Goal: Transaction & Acquisition: Book appointment/travel/reservation

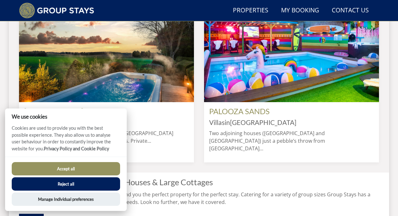
scroll to position [553, 0]
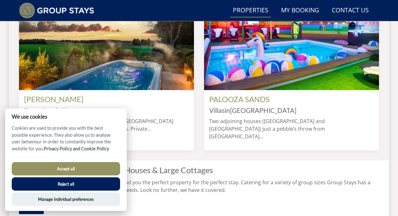
click at [256, 10] on link "Properties" at bounding box center [250, 10] width 41 height 14
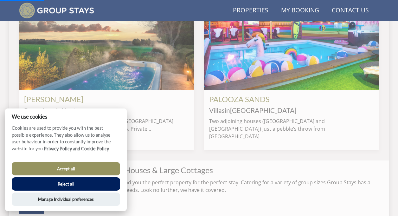
click at [74, 168] on button "Accept all" at bounding box center [66, 168] width 108 height 13
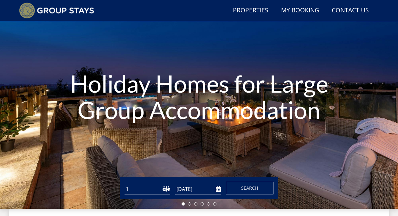
scroll to position [48, 0]
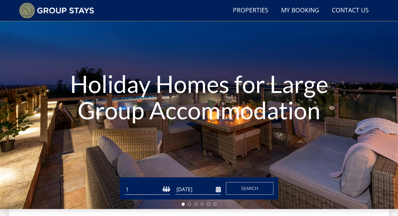
click at [193, 190] on input "[DATE]" at bounding box center [198, 189] width 46 height 10
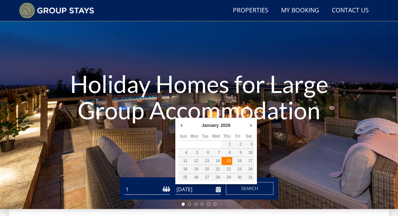
type input "[DATE]"
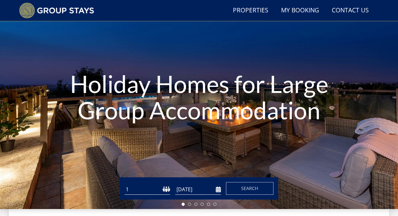
click at [168, 189] on select "1 2 3 4 5 6 7 8 9 10 11 12 13 14 15 16 17 18 19 20 21 22 23 24 25 26 27 28 29 3…" at bounding box center [147, 189] width 46 height 10
select select "14"
click at [247, 183] on button "Search" at bounding box center [249, 188] width 47 height 13
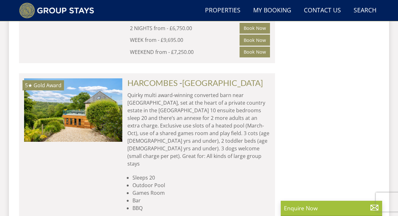
scroll to position [4265, 0]
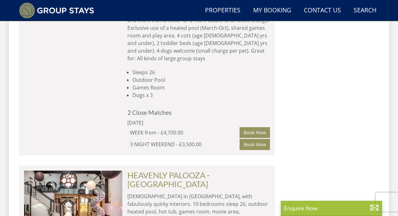
scroll to position [6371, 0]
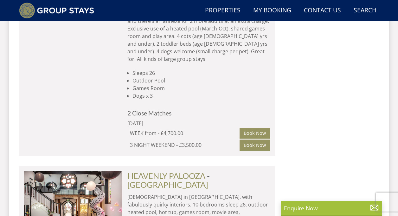
select select "14"
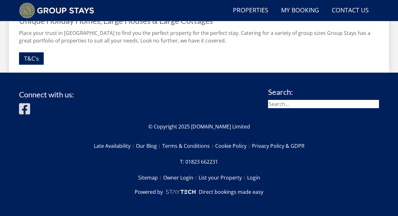
scroll to position [225, 0]
